Goal: Find contact information: Find contact information

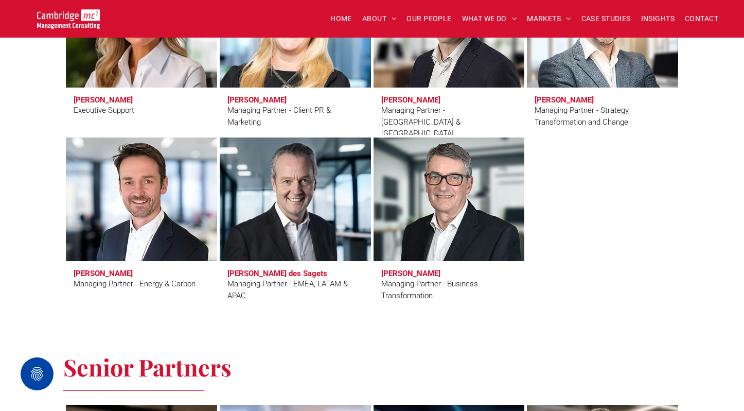
scroll to position [1013, 0]
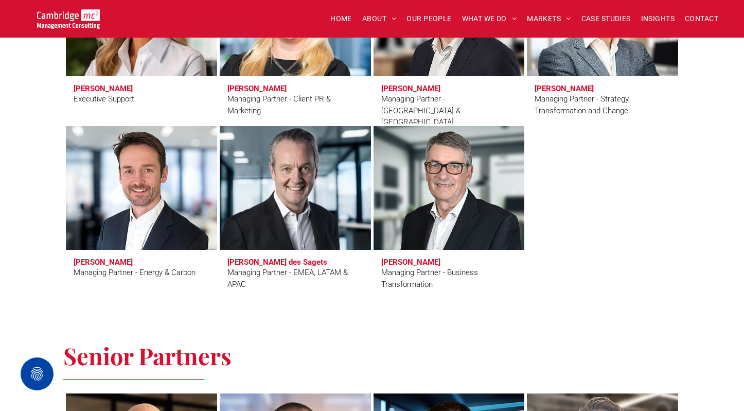
click at [290, 268] on div "Managing Partner - EMEA, LATAM & APAC" at bounding box center [295, 278] width 136 height 23
click at [295, 229] on link at bounding box center [295, 187] width 160 height 131
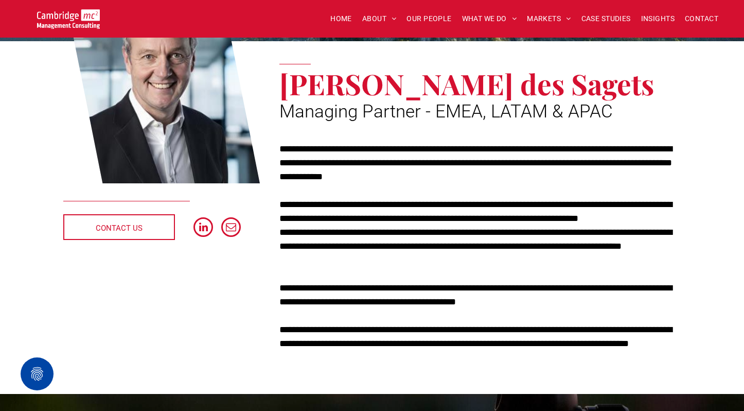
scroll to position [152, 0]
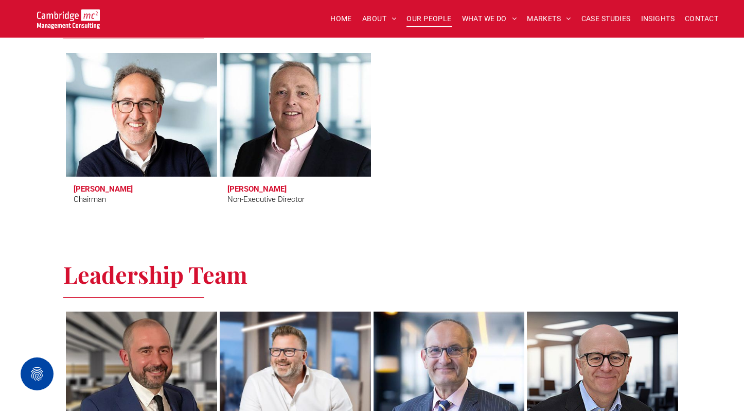
scroll to position [496, 0]
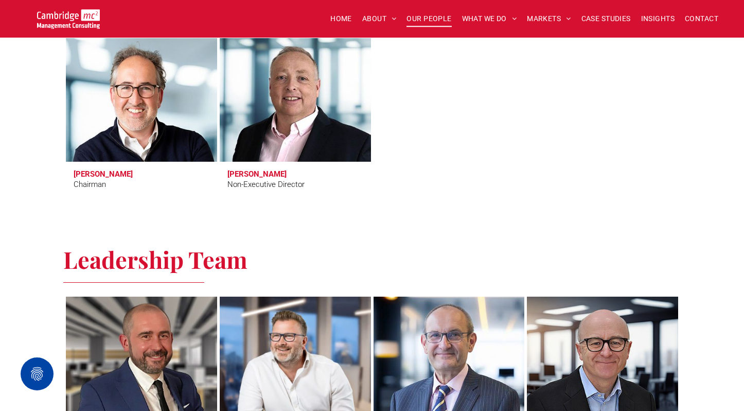
click at [133, 84] on link at bounding box center [141, 99] width 160 height 131
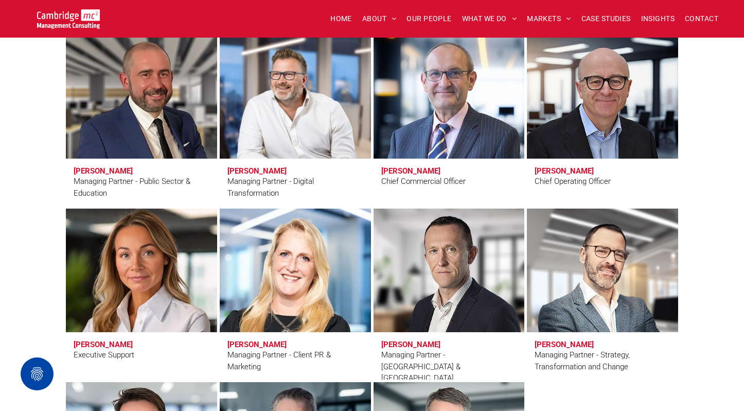
scroll to position [758, 0]
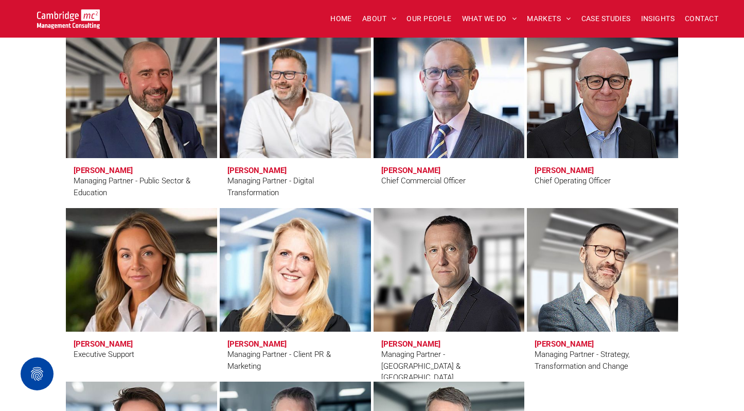
click at [381, 117] on link at bounding box center [449, 96] width 160 height 131
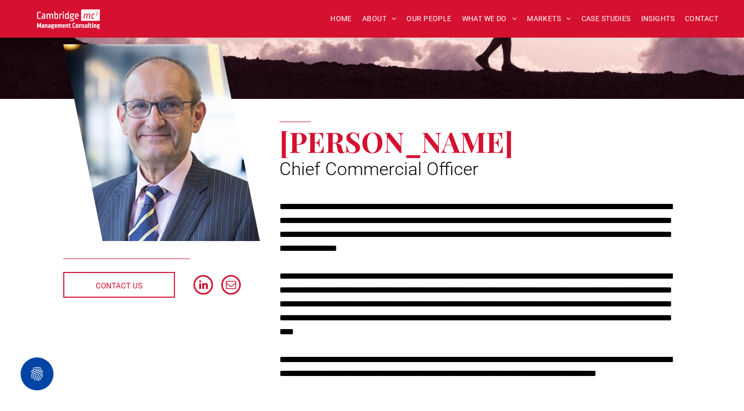
scroll to position [85, 0]
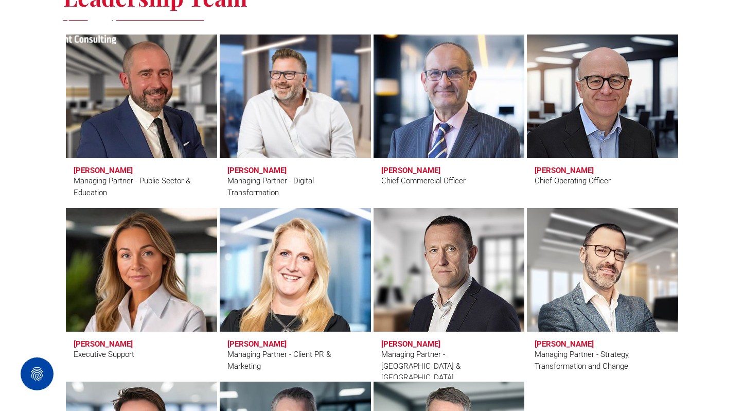
scroll to position [758, 0]
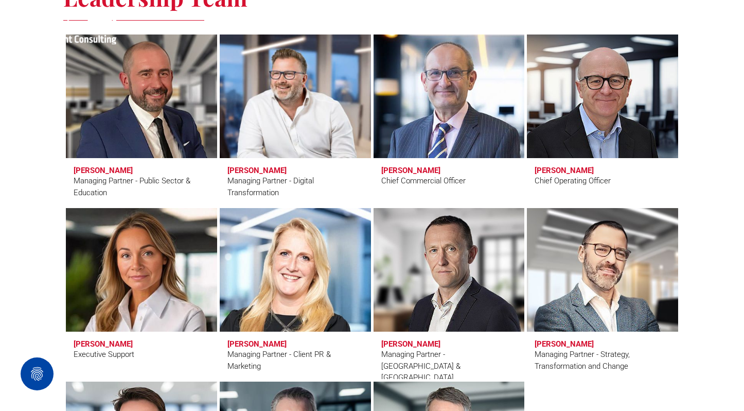
click at [580, 271] on link at bounding box center [602, 269] width 160 height 131
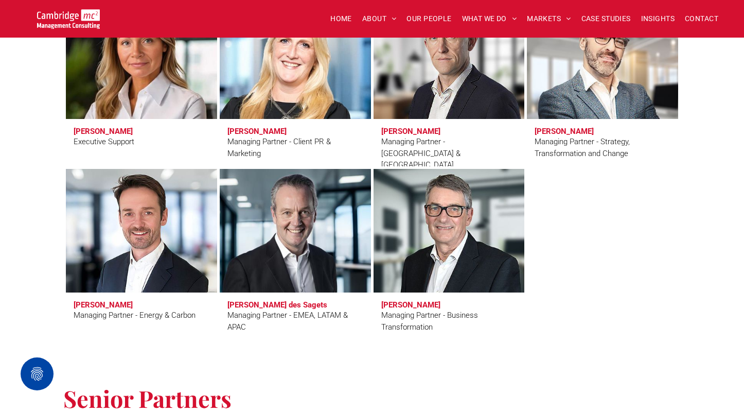
scroll to position [971, 0]
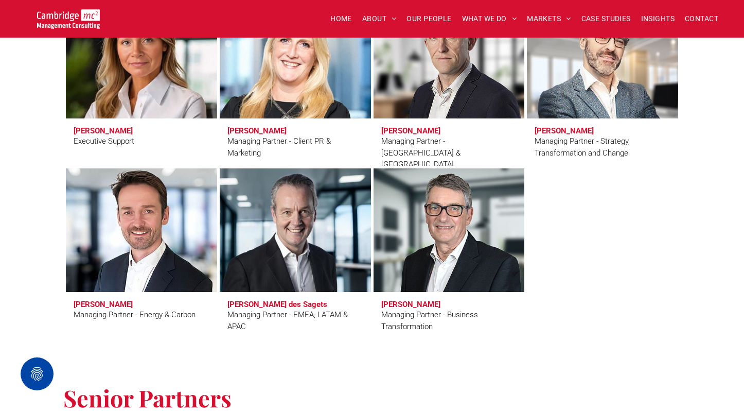
click at [118, 210] on link at bounding box center [141, 230] width 160 height 131
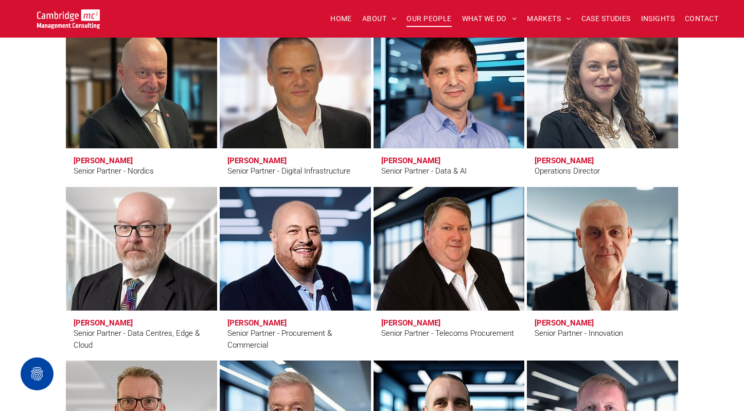
scroll to position [1382, 0]
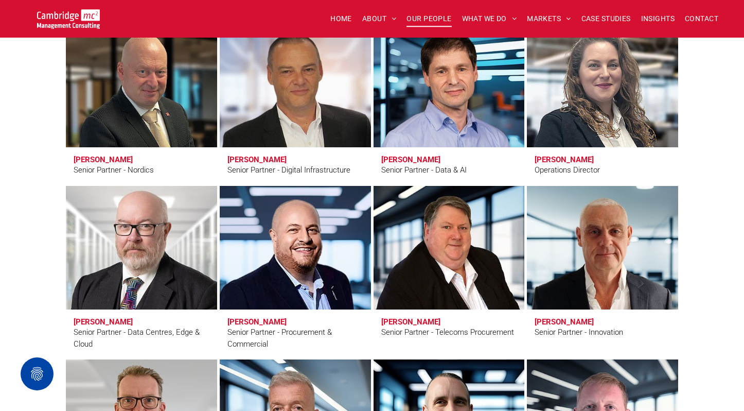
click at [122, 253] on link "Duncan Clubb" at bounding box center [141, 247] width 160 height 131
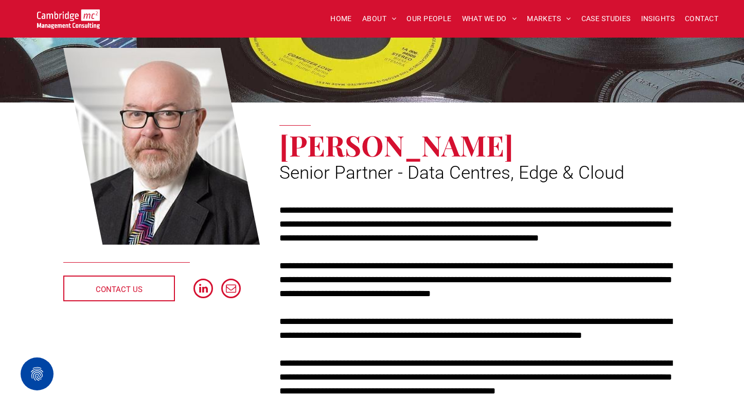
scroll to position [102, 0]
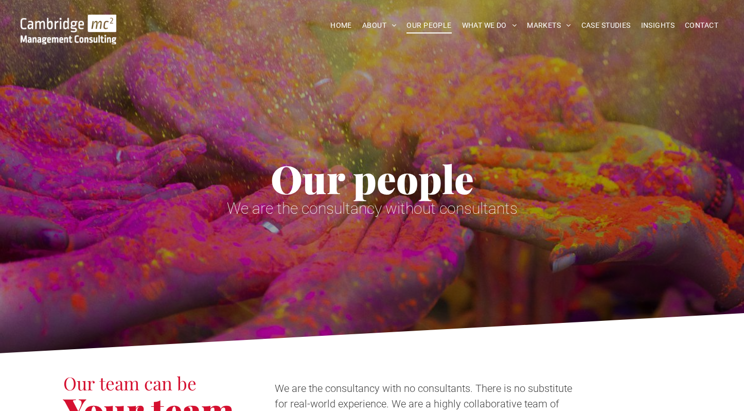
scroll to position [1382, 0]
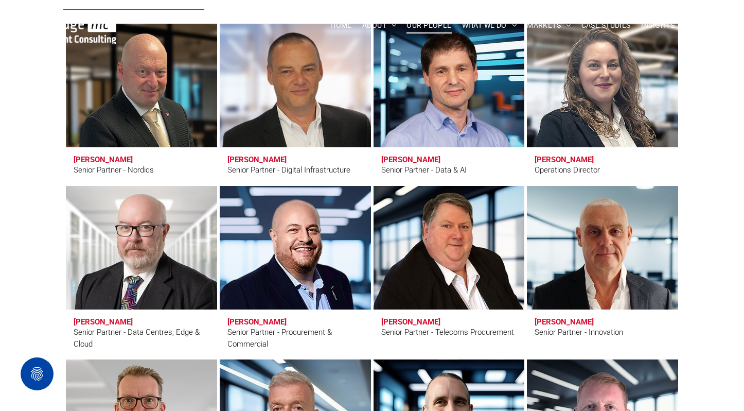
click at [413, 242] on link "Eric Green" at bounding box center [449, 247] width 160 height 131
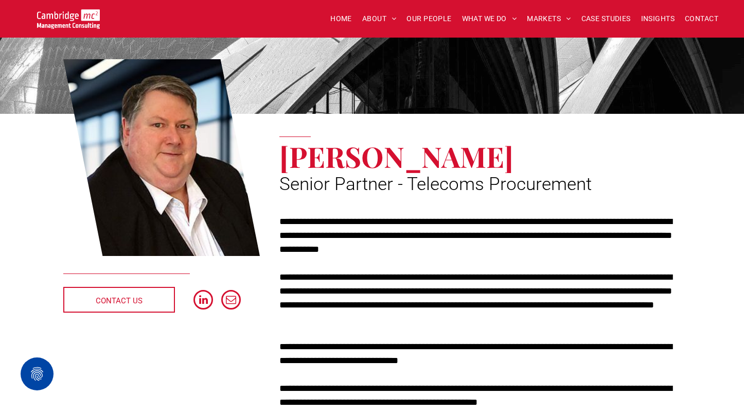
scroll to position [98, 0]
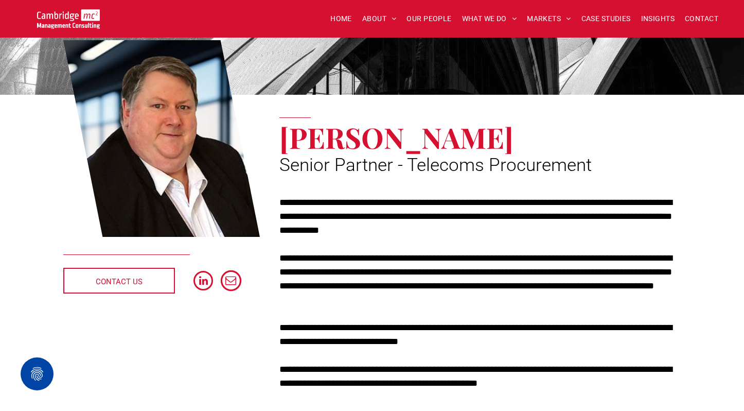
click at [233, 281] on span "email" at bounding box center [231, 280] width 21 height 21
